Goal: Navigation & Orientation: Find specific page/section

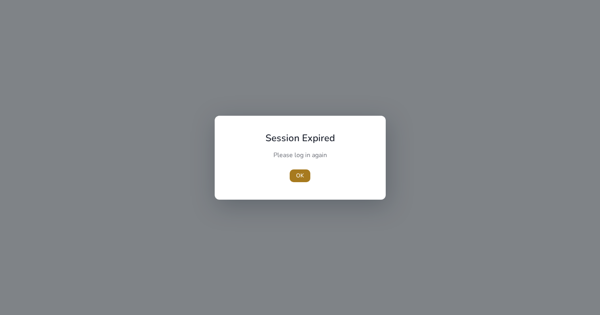
click at [299, 179] on span "OK" at bounding box center [300, 175] width 8 height 8
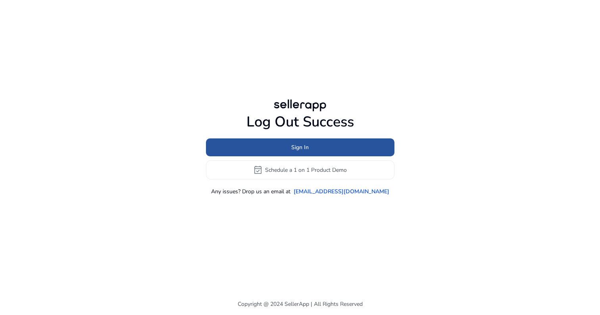
click at [293, 151] on span "Sign In" at bounding box center [300, 147] width 17 height 8
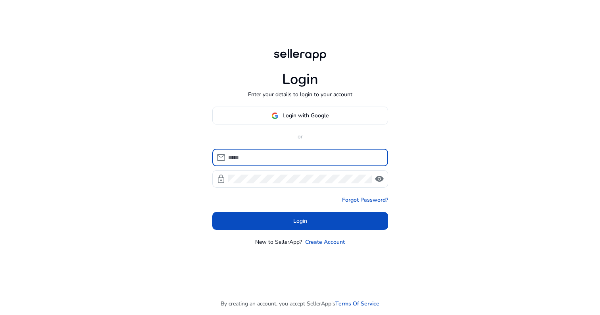
type input "**********"
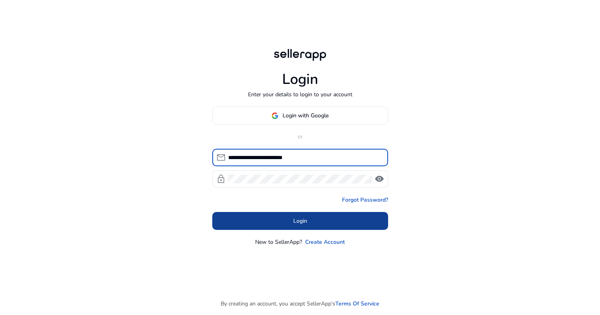
click at [278, 220] on span at bounding box center [300, 220] width 176 height 19
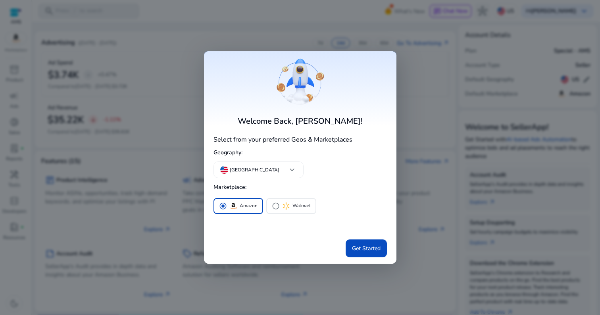
click at [416, 175] on div at bounding box center [300, 157] width 600 height 315
click at [416, 175] on div "key Keyword Research" at bounding box center [382, 180] width 125 height 12
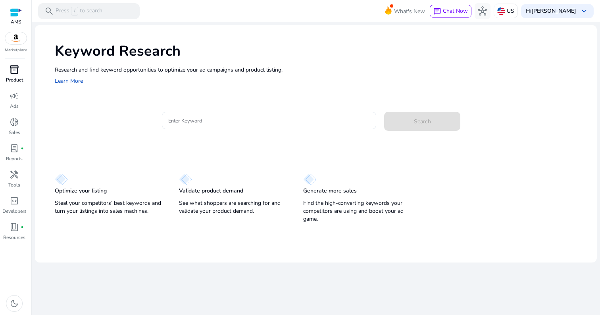
click at [15, 79] on p "Product" at bounding box center [14, 79] width 17 height 7
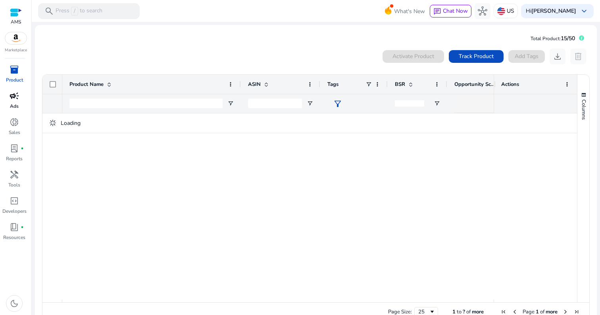
click at [19, 100] on div "campaign" at bounding box center [14, 95] width 22 height 13
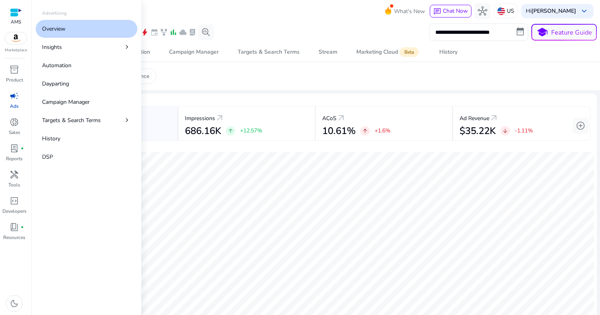
click at [14, 5] on div "AMS" at bounding box center [16, 16] width 12 height 32
click at [14, 9] on div at bounding box center [16, 12] width 12 height 9
